Goal: Navigation & Orientation: Find specific page/section

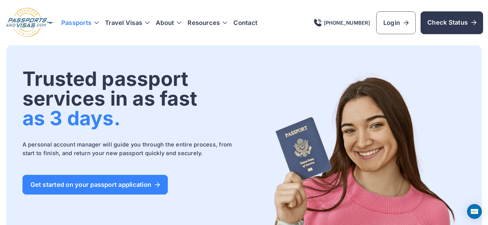
click at [81, 23] on h3 "Passports" at bounding box center [80, 22] width 38 height 9
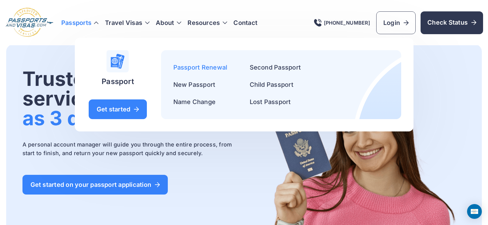
click at [209, 68] on link "Passport Renewal" at bounding box center [200, 67] width 54 height 7
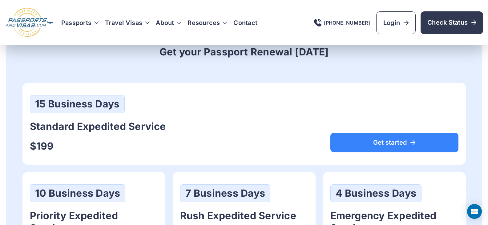
scroll to position [308, 0]
click at [246, 26] on link "Contact" at bounding box center [246, 22] width 24 height 9
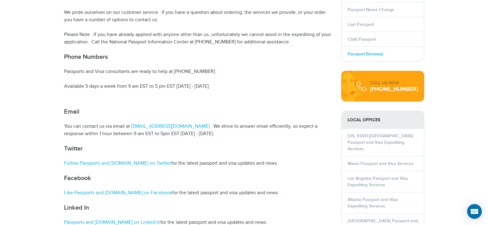
scroll to position [216, 0]
